Goal: Use online tool/utility

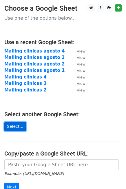
click at [17, 128] on link "Select..." at bounding box center [15, 126] width 22 height 9
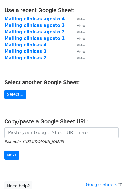
scroll to position [64, 0]
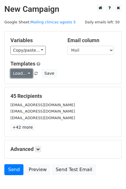
click at [23, 74] on link "Load..." at bounding box center [21, 73] width 22 height 9
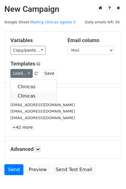
click at [29, 96] on link "Clinicas" at bounding box center [34, 96] width 46 height 9
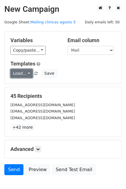
click at [23, 75] on link "Load..." at bounding box center [21, 73] width 22 height 9
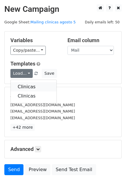
click at [26, 88] on link "Clinicas" at bounding box center [34, 86] width 46 height 9
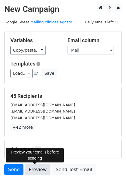
click at [35, 169] on link "Preview" at bounding box center [37, 169] width 25 height 11
